Goal: Transaction & Acquisition: Purchase product/service

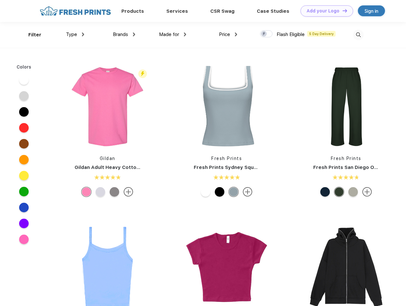
click at [325, 11] on link "Add your Logo Design Tool" at bounding box center [327, 10] width 53 height 11
click at [0, 0] on div "Design Tool" at bounding box center [0, 0] width 0 height 0
click at [342, 11] on link "Add your Logo Design Tool" at bounding box center [327, 10] width 53 height 11
click at [31, 35] on div "Filter" at bounding box center [34, 34] width 13 height 7
click at [75, 34] on span "Type" at bounding box center [71, 35] width 11 height 6
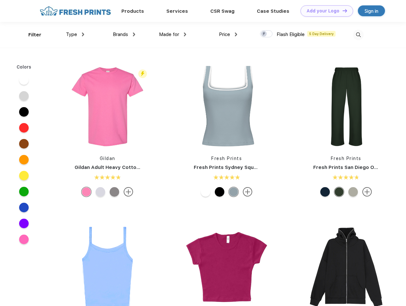
click at [124, 34] on span "Brands" at bounding box center [120, 35] width 15 height 6
click at [173, 34] on span "Made for" at bounding box center [169, 35] width 20 height 6
click at [228, 34] on span "Price" at bounding box center [224, 35] width 11 height 6
click at [267, 34] on div at bounding box center [266, 33] width 12 height 7
click at [264, 34] on input "checkbox" at bounding box center [262, 32] width 4 height 4
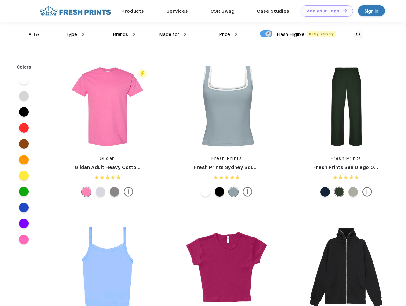
click at [358, 35] on img at bounding box center [358, 35] width 11 height 11
